Goal: Task Accomplishment & Management: Use online tool/utility

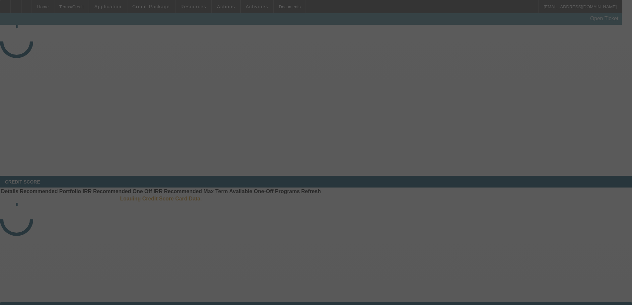
select select "3"
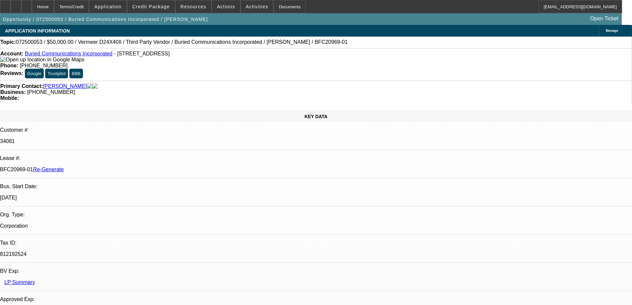
select select "0"
select select "1"
select select "3"
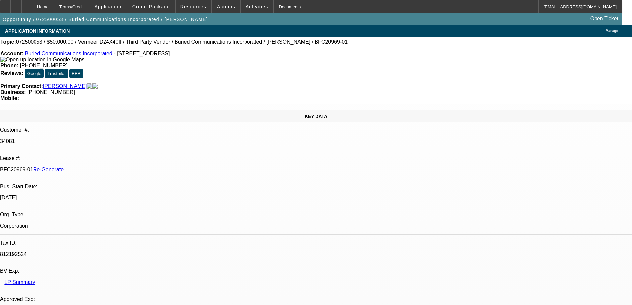
select select "6"
click at [165, 6] on span "Credit Package" at bounding box center [151, 6] width 38 height 5
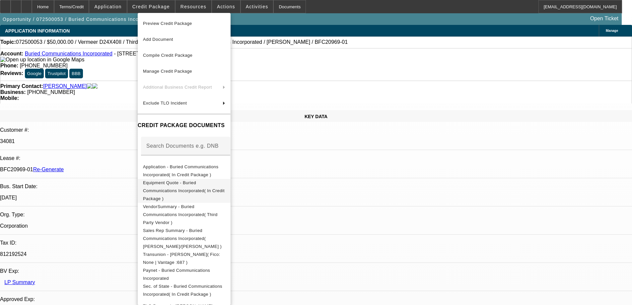
click at [177, 182] on span "Equipment Quote - Buried Communications Incorporated( In Credit Package )" at bounding box center [184, 190] width 82 height 21
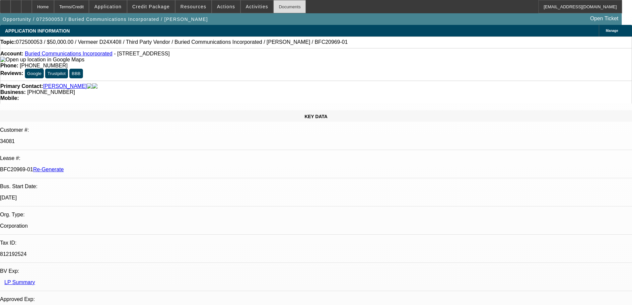
click at [281, 4] on div "Documents" at bounding box center [290, 6] width 33 height 13
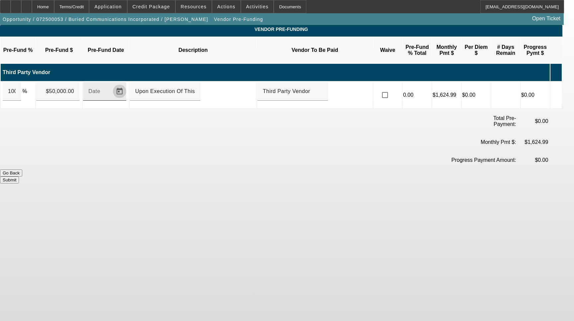
click at [125, 84] on span "Open calendar" at bounding box center [120, 91] width 16 height 16
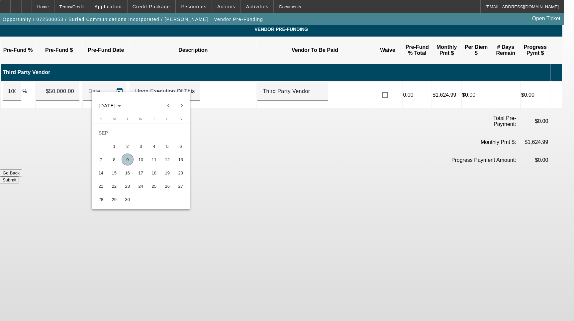
click at [128, 161] on span "9" at bounding box center [128, 159] width 12 height 12
type input "[DATE]"
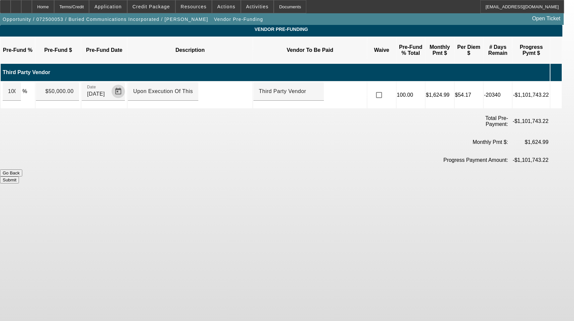
click at [19, 176] on button "Submit" at bounding box center [9, 179] width 19 height 7
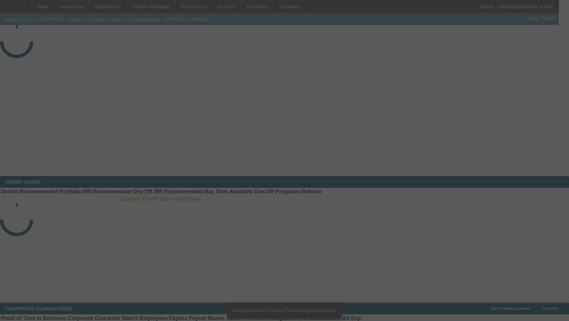
select select "3"
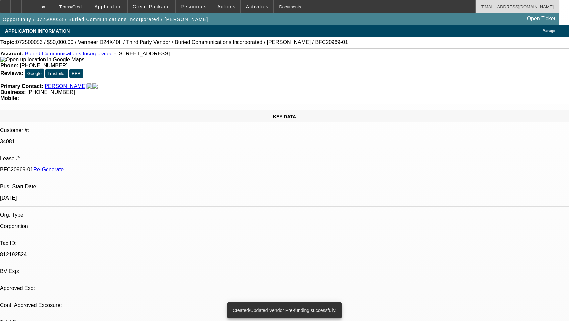
select select "0"
select select "3"
select select "0"
select select "6"
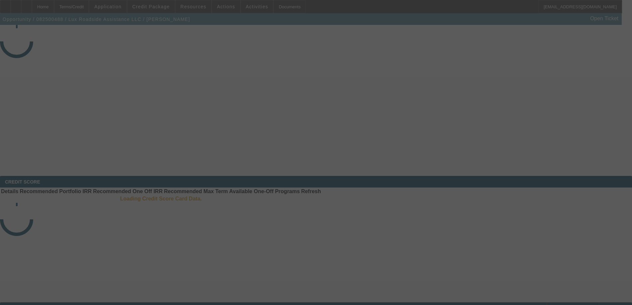
select select "3"
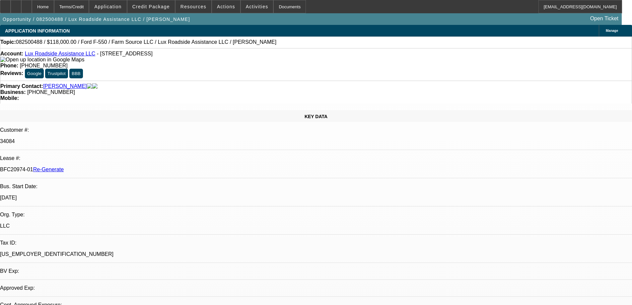
select select "0"
select select "6"
click at [283, 9] on div "Documents" at bounding box center [290, 6] width 33 height 13
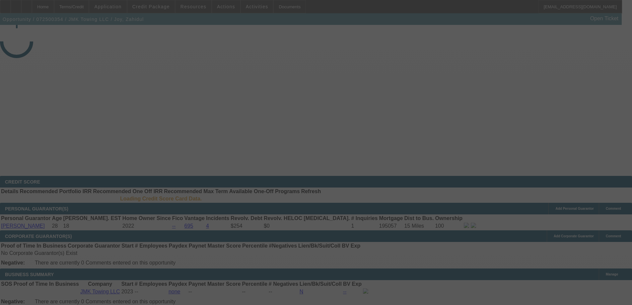
select select "4"
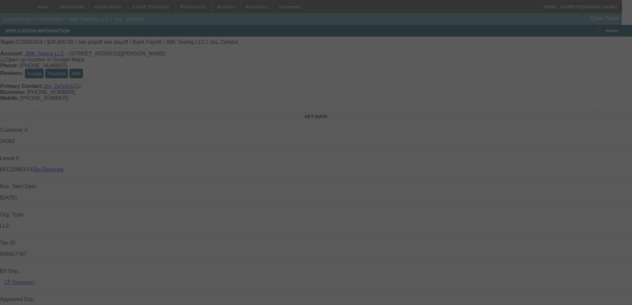
select select "0"
select select "6"
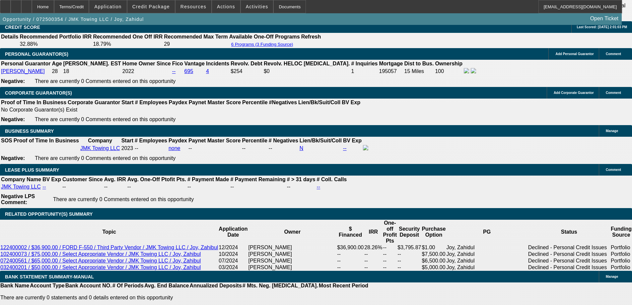
scroll to position [1029, 0]
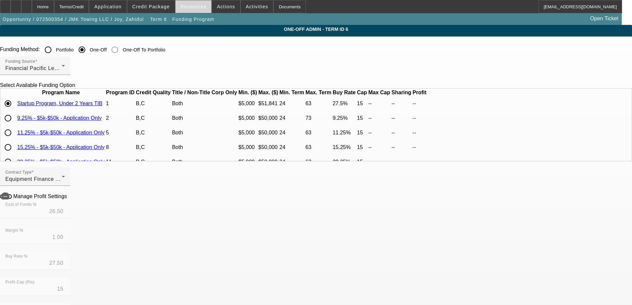
click at [196, 11] on span at bounding box center [194, 7] width 36 height 16
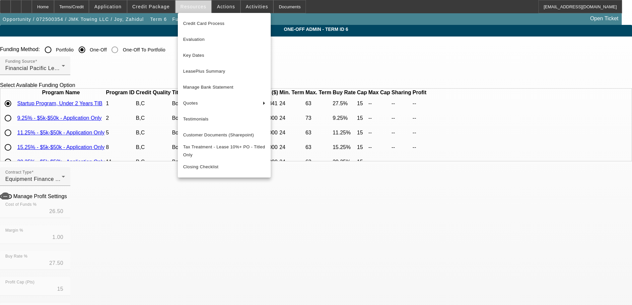
click at [196, 11] on div at bounding box center [316, 152] width 632 height 305
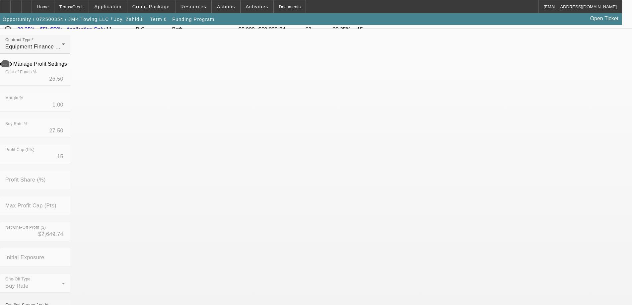
scroll to position [133, 0]
click at [238, 274] on mat-option "No" at bounding box center [267, 273] width 87 height 16
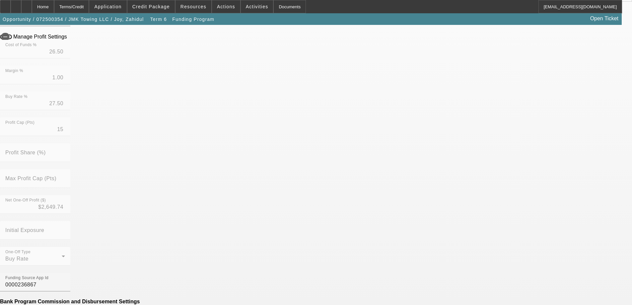
scroll to position [199, 0]
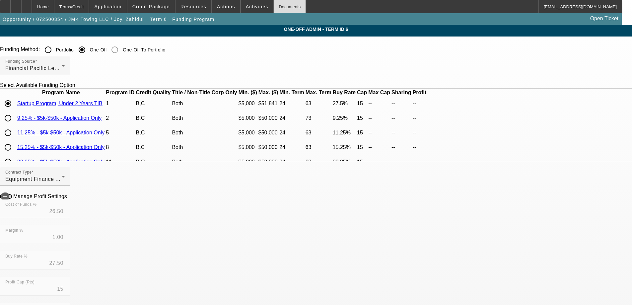
click at [274, 1] on div "Documents" at bounding box center [290, 6] width 33 height 13
